Goal: Task Accomplishment & Management: Manage account settings

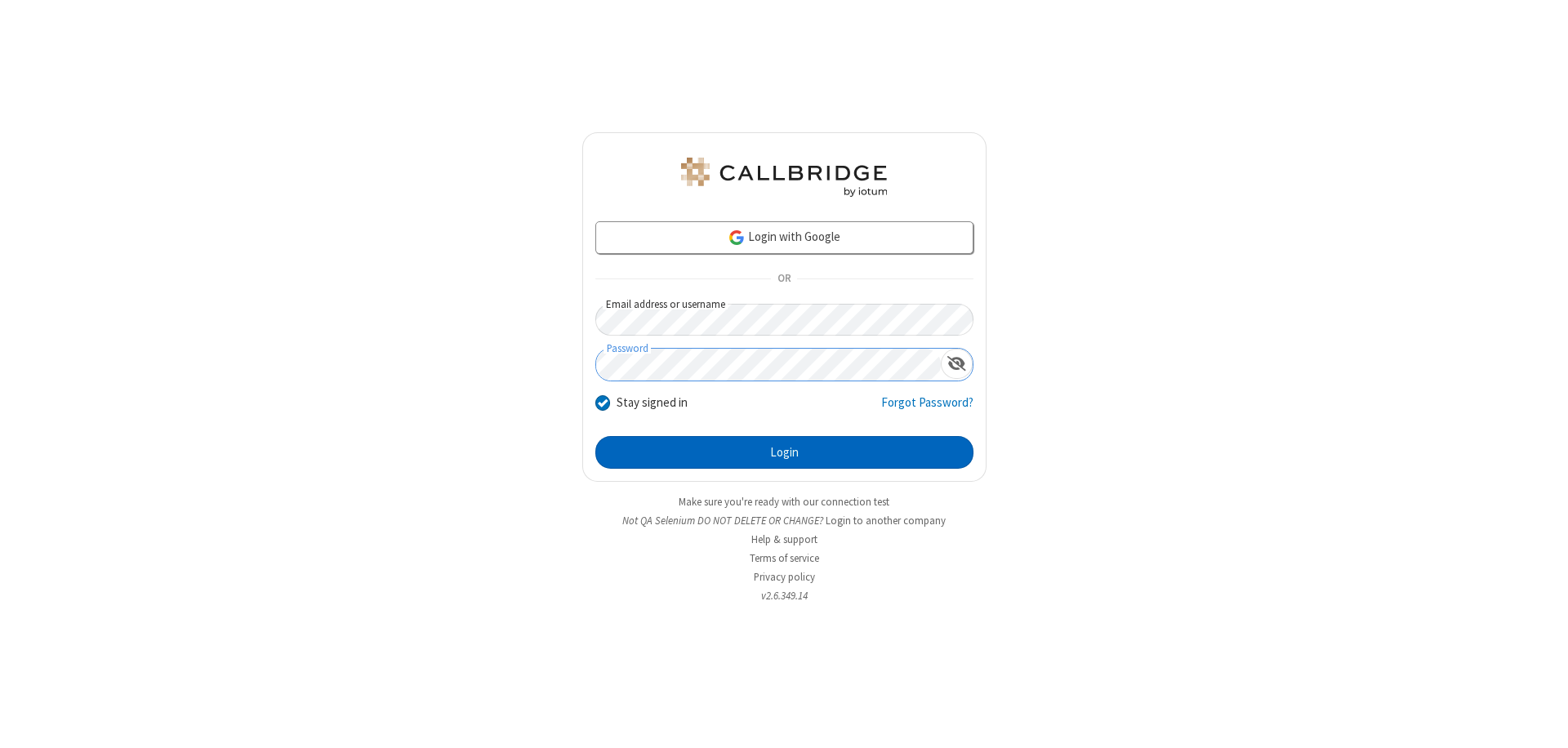
click at [784, 452] on button "Login" at bounding box center [784, 452] width 378 height 32
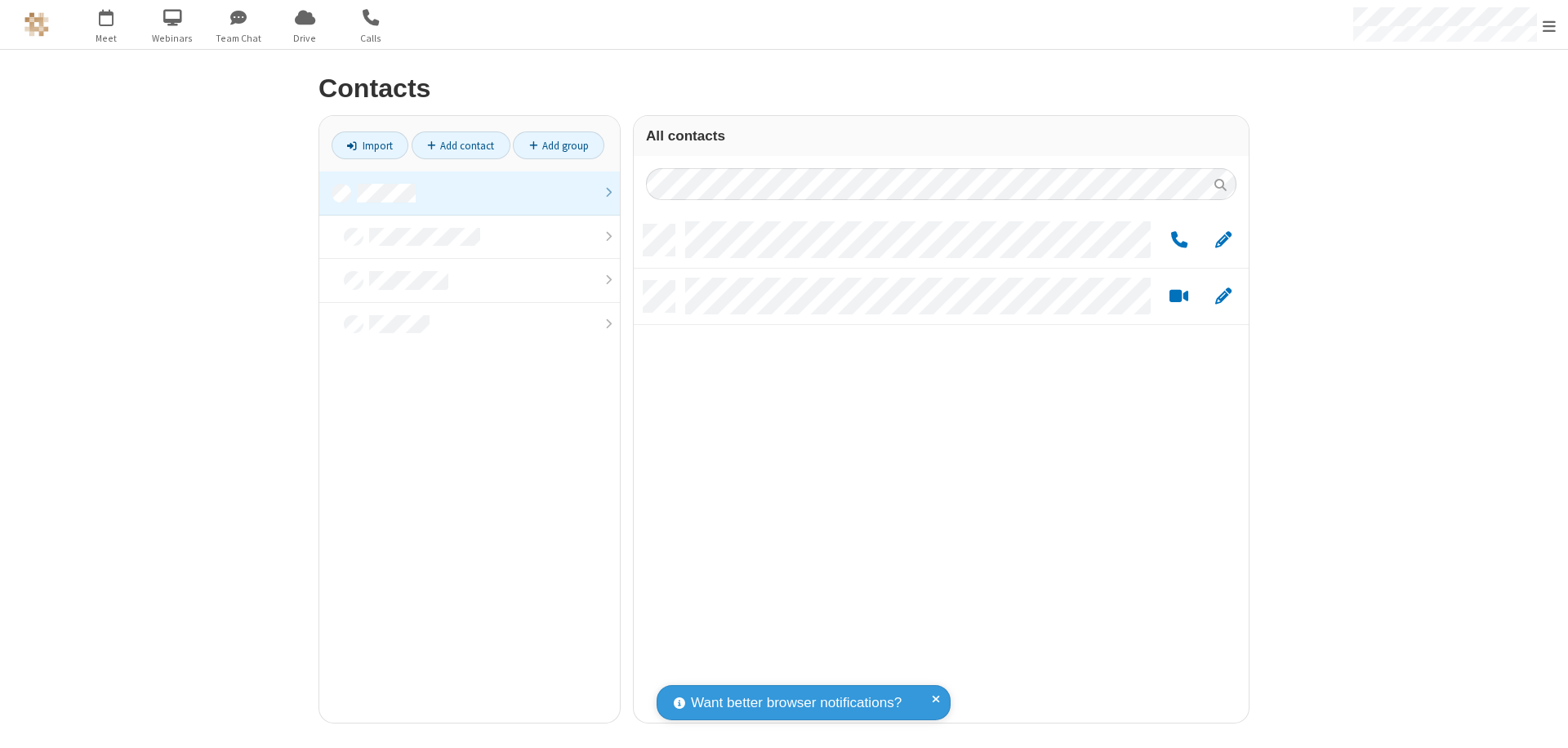
click at [470, 193] on link at bounding box center [469, 193] width 300 height 44
click at [1223, 239] on span "Edit" at bounding box center [1223, 240] width 16 height 21
